Goal: Use online tool/utility: Utilize a website feature to perform a specific function

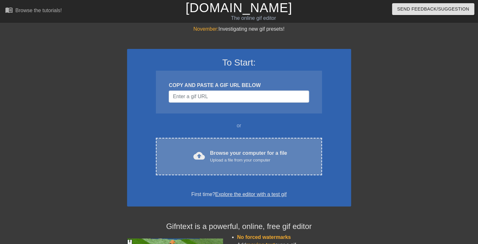
click at [222, 164] on div "Browse your computer for a file Upload a file from your computer" at bounding box center [248, 157] width 77 height 14
click at [235, 164] on div "Browse your computer for a file Upload a file from your computer" at bounding box center [248, 157] width 77 height 14
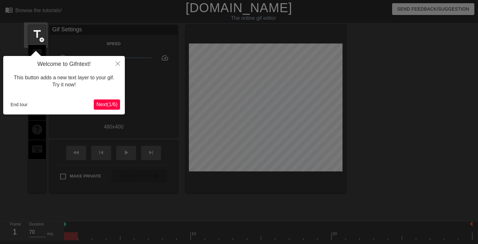
scroll to position [16, 0]
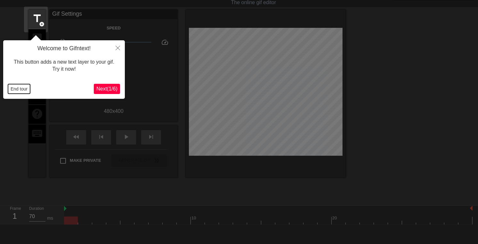
click at [15, 87] on button "End tour" at bounding box center [19, 89] width 22 height 10
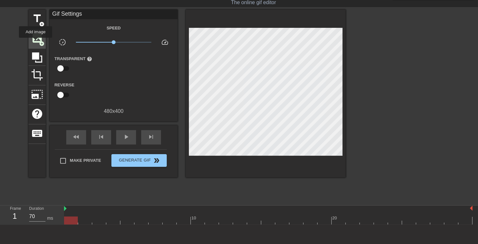
click at [36, 42] on span "image" at bounding box center [37, 38] width 12 height 12
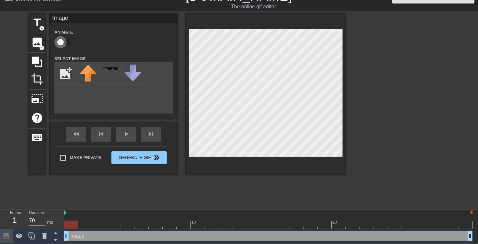
click at [67, 43] on input "checkbox" at bounding box center [60, 42] width 37 height 12
checkbox input "true"
click at [68, 75] on input "file" at bounding box center [66, 74] width 22 height 22
type input "C:\fakepath\machete_wielding_black_woman_5.png"
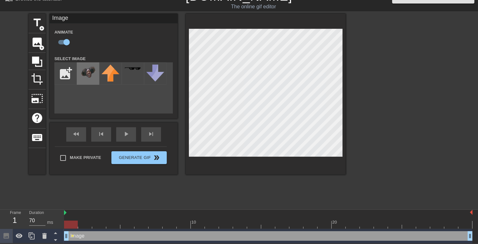
click at [89, 79] on img at bounding box center [88, 72] width 18 height 14
click at [86, 222] on div at bounding box center [268, 225] width 409 height 8
click at [99, 224] on div at bounding box center [268, 225] width 409 height 8
click at [114, 223] on div at bounding box center [268, 225] width 409 height 8
click at [126, 222] on div at bounding box center [268, 225] width 409 height 8
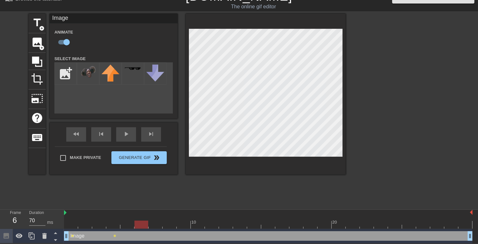
click at [141, 223] on div at bounding box center [268, 225] width 409 height 8
click at [159, 223] on div at bounding box center [268, 225] width 409 height 8
click at [170, 224] on div at bounding box center [268, 225] width 409 height 8
click at [181, 222] on div at bounding box center [268, 225] width 409 height 8
click at [198, 226] on div at bounding box center [268, 225] width 409 height 8
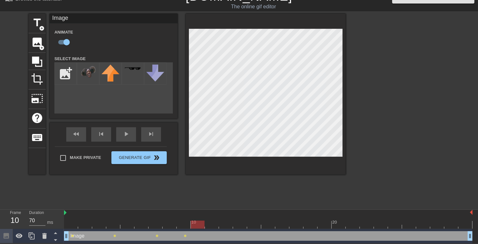
click at [213, 221] on div at bounding box center [268, 225] width 409 height 8
click at [226, 222] on div at bounding box center [268, 225] width 409 height 8
click at [240, 223] on div at bounding box center [268, 225] width 409 height 8
click at [252, 221] on div at bounding box center [268, 225] width 409 height 8
click at [266, 222] on div at bounding box center [268, 225] width 409 height 8
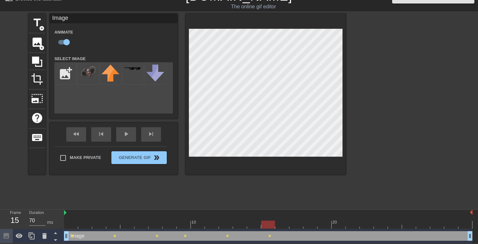
click at [281, 225] on div at bounding box center [268, 225] width 409 height 8
click at [293, 221] on div at bounding box center [268, 225] width 409 height 8
click at [311, 222] on div at bounding box center [268, 225] width 409 height 8
click at [324, 221] on div at bounding box center [268, 225] width 409 height 8
click at [336, 221] on div at bounding box center [268, 225] width 409 height 8
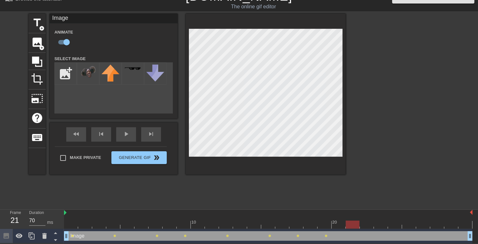
click at [351, 221] on div at bounding box center [268, 225] width 409 height 8
click at [367, 226] on div at bounding box center [268, 225] width 409 height 8
click at [380, 222] on div at bounding box center [268, 225] width 409 height 8
click at [390, 222] on div at bounding box center [268, 225] width 409 height 8
click at [407, 225] on div at bounding box center [268, 225] width 409 height 8
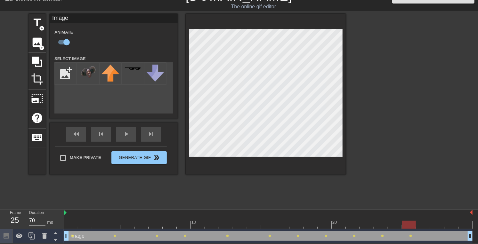
click at [423, 222] on div at bounding box center [268, 225] width 409 height 8
click at [438, 224] on div at bounding box center [268, 225] width 409 height 8
click at [451, 221] on div at bounding box center [268, 225] width 409 height 8
click at [468, 221] on div at bounding box center [268, 225] width 409 height 8
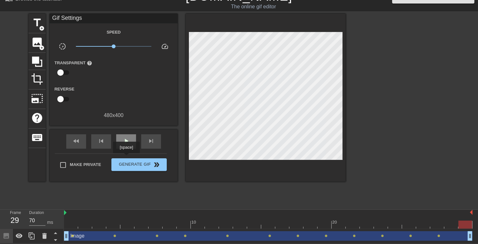
click at [126, 145] on span "play_arrow" at bounding box center [126, 141] width 8 height 8
click at [253, 229] on div "Image drag_handle drag_handle lens lens lens lens lens lens lens lens lens lens…" at bounding box center [268, 236] width 409 height 14
click at [254, 224] on div at bounding box center [268, 225] width 409 height 8
click at [267, 226] on div at bounding box center [268, 225] width 409 height 8
click at [251, 223] on div at bounding box center [268, 225] width 409 height 8
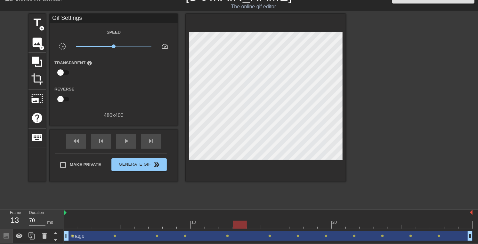
click at [236, 224] on div at bounding box center [268, 225] width 409 height 8
click at [253, 221] on div at bounding box center [268, 225] width 409 height 8
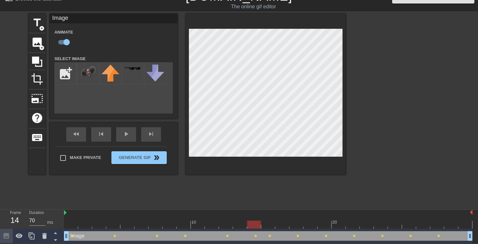
click at [268, 223] on div at bounding box center [268, 225] width 409 height 8
click at [282, 224] on div at bounding box center [268, 225] width 409 height 8
click at [294, 223] on div at bounding box center [268, 225] width 409 height 8
click at [310, 224] on div at bounding box center [268, 225] width 409 height 8
click at [324, 223] on div at bounding box center [268, 225] width 409 height 8
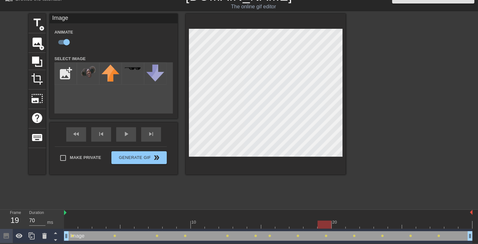
click at [336, 222] on div at bounding box center [268, 225] width 409 height 8
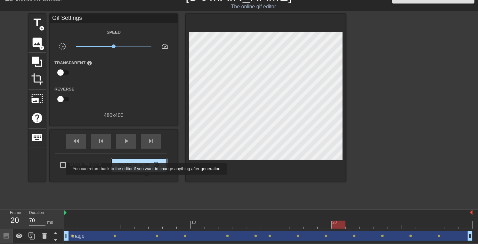
click at [146, 169] on span "Generate Gif double_arrow" at bounding box center [139, 165] width 50 height 8
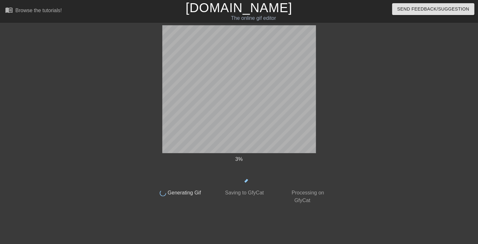
scroll to position [0, 0]
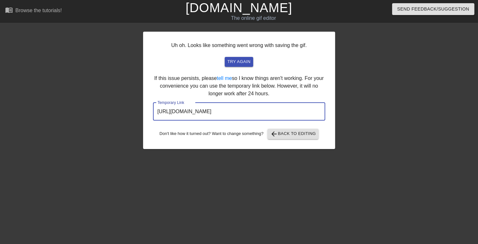
drag, startPoint x: 157, startPoint y: 154, endPoint x: 331, endPoint y: 162, distance: 173.5
click at [331, 149] on div "Uh oh. Looks like something went wrong with saving the gif. try again If this i…" at bounding box center [239, 91] width 192 height 118
click at [228, 121] on input "https://www.gifntext.com/temp_generations/elQxcein.gif" at bounding box center [239, 112] width 172 height 18
click at [165, 121] on input "https://www.gifntext.com/temp_generations/elQxcein.gif" at bounding box center [239, 112] width 172 height 18
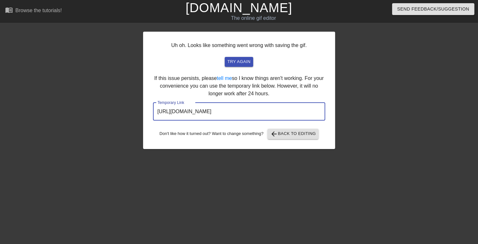
click at [165, 121] on input "https://www.gifntext.com/temp_generations/elQxcein.gif" at bounding box center [239, 112] width 172 height 18
